Goal: Task Accomplishment & Management: Manage account settings

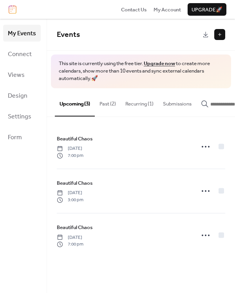
click at [149, 101] on button "Recurring (1)" at bounding box center [140, 101] width 38 height 27
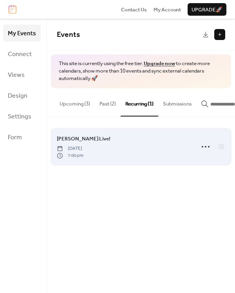
click at [129, 154] on div "[PERSON_NAME] Live! [DATE] 7:00 pm" at bounding box center [123, 146] width 133 height 24
click at [204, 148] on icon at bounding box center [205, 146] width 13 height 13
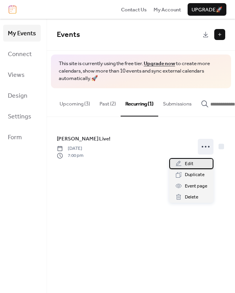
click at [185, 162] on span "Edit" at bounding box center [189, 164] width 9 height 8
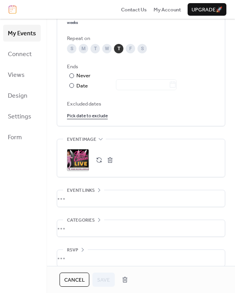
scroll to position [438, 0]
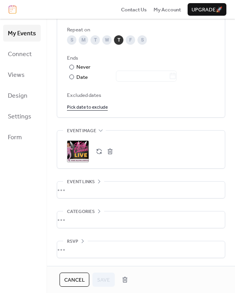
click at [78, 158] on div ";" at bounding box center [78, 151] width 22 height 22
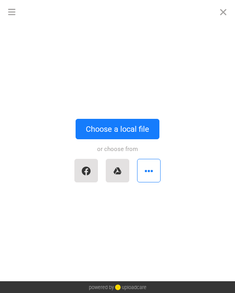
scroll to position [0, 0]
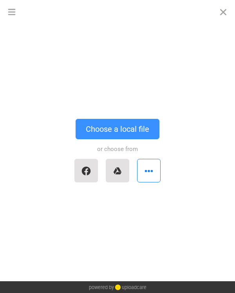
click at [119, 127] on button "Choose a local file" at bounding box center [118, 129] width 84 height 20
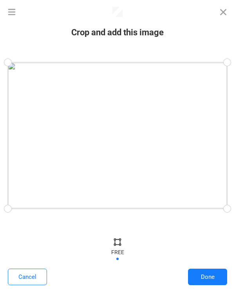
click at [174, 142] on div at bounding box center [117, 135] width 219 height 146
click at [210, 279] on button "Done" at bounding box center [207, 276] width 39 height 16
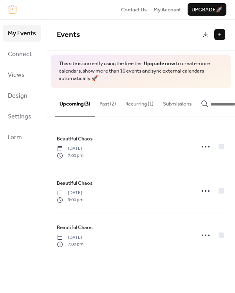
click at [141, 101] on button "Recurring (1)" at bounding box center [140, 101] width 38 height 27
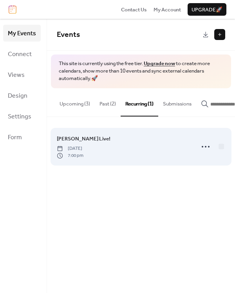
click at [164, 154] on div "[PERSON_NAME] Live! [DATE] 7:00 pm" at bounding box center [123, 146] width 133 height 24
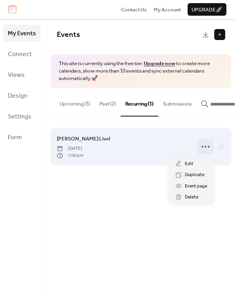
click at [207, 148] on icon at bounding box center [205, 146] width 13 height 13
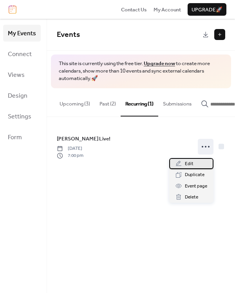
click at [195, 166] on div "Edit" at bounding box center [191, 163] width 44 height 11
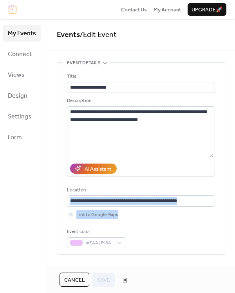
drag, startPoint x: 228, startPoint y: 207, endPoint x: 231, endPoint y: 217, distance: 10.9
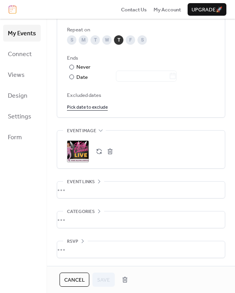
scroll to position [439, 0]
click at [81, 150] on div ";" at bounding box center [78, 151] width 22 height 22
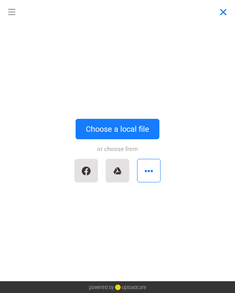
click at [223, 18] on button "Close" at bounding box center [224, 12] width 24 height 24
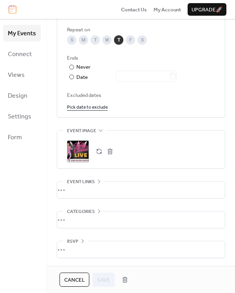
click at [83, 188] on div "•••" at bounding box center [141, 189] width 168 height 16
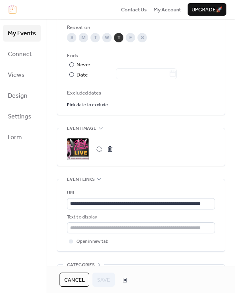
click at [80, 156] on div ";" at bounding box center [78, 149] width 22 height 22
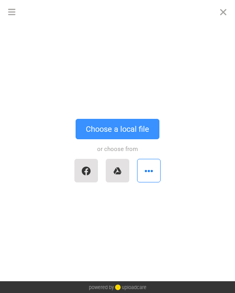
click at [114, 125] on button "Choose a local file" at bounding box center [118, 129] width 84 height 20
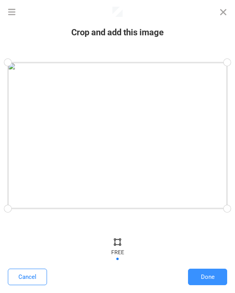
click at [209, 275] on button "Done" at bounding box center [207, 276] width 39 height 16
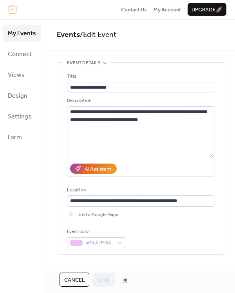
drag, startPoint x: 231, startPoint y: 227, endPoint x: 233, endPoint y: 240, distance: 12.7
click at [233, 240] on div "**********" at bounding box center [141, 142] width 188 height 246
click at [103, 279] on span "Save" at bounding box center [103, 280] width 13 height 8
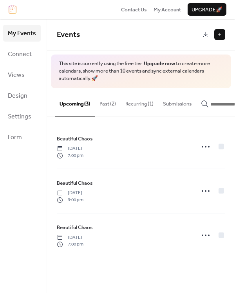
click at [140, 101] on button "Recurring (1)" at bounding box center [140, 101] width 38 height 27
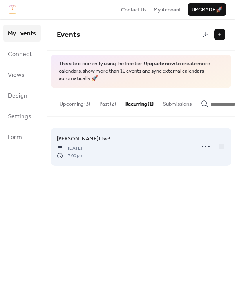
click at [136, 155] on div "[PERSON_NAME] Live! [DATE] 7:00 pm" at bounding box center [123, 146] width 133 height 24
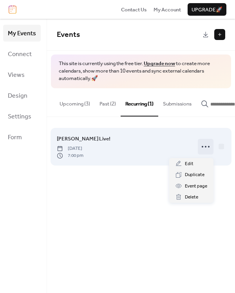
click at [203, 147] on icon at bounding box center [205, 146] width 13 height 13
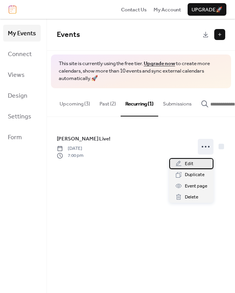
click at [187, 164] on span "Edit" at bounding box center [189, 164] width 9 height 8
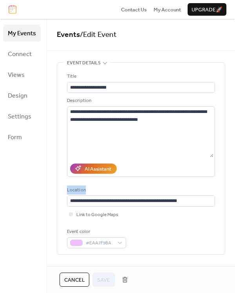
drag, startPoint x: 230, startPoint y: 160, endPoint x: 230, endPoint y: 207, distance: 46.2
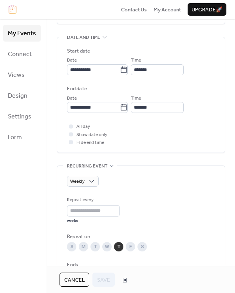
scroll to position [231, 0]
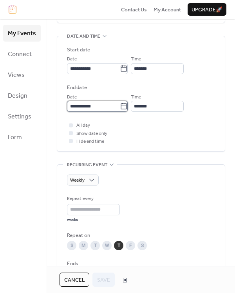
click at [105, 107] on input "**********" at bounding box center [93, 106] width 53 height 11
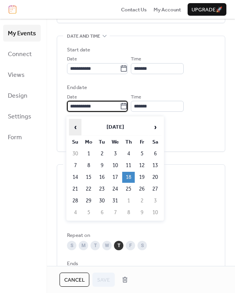
click at [79, 127] on span "‹" at bounding box center [75, 127] width 12 height 16
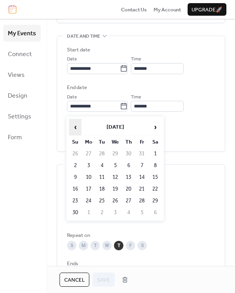
click at [79, 127] on span "‹" at bounding box center [75, 127] width 12 height 16
click at [127, 163] on td "9" at bounding box center [128, 165] width 13 height 11
type input "**********"
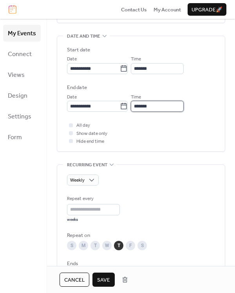
click at [154, 107] on input "*******" at bounding box center [157, 106] width 53 height 11
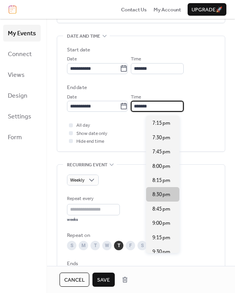
type input "*******"
click at [167, 192] on span "8:30 pm" at bounding box center [161, 194] width 18 height 8
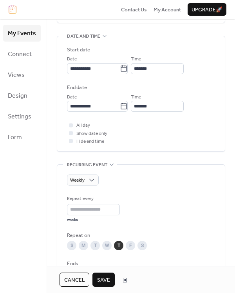
click at [229, 230] on div "**********" at bounding box center [141, 178] width 188 height 695
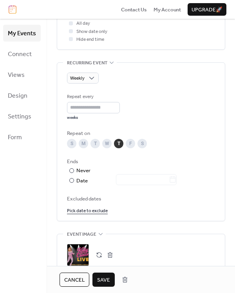
scroll to position [339, 0]
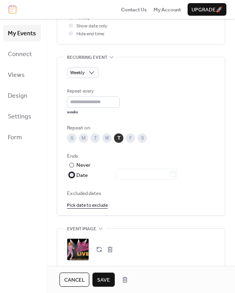
click at [71, 177] on div at bounding box center [71, 174] width 5 height 5
click at [177, 175] on icon at bounding box center [173, 174] width 8 height 8
click at [169, 175] on input "text" at bounding box center [142, 174] width 53 height 11
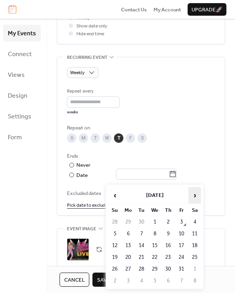
click at [193, 195] on span "›" at bounding box center [195, 195] width 12 height 16
click at [171, 270] on td "1" at bounding box center [168, 268] width 13 height 11
type input "**********"
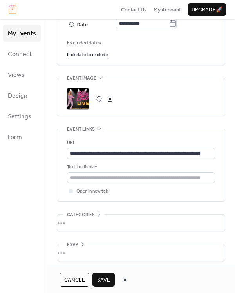
scroll to position [496, 0]
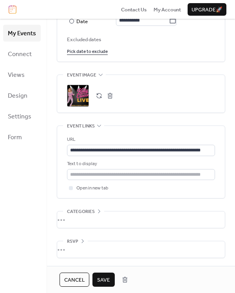
click at [106, 280] on span "Save" at bounding box center [103, 280] width 13 height 8
